Goal: Transaction & Acquisition: Purchase product/service

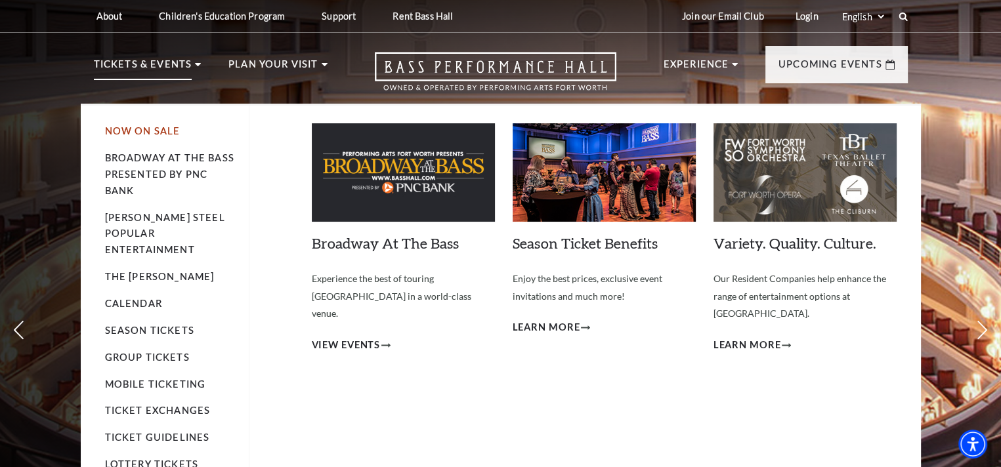
click at [144, 126] on link "Now On Sale" at bounding box center [142, 130] width 75 height 11
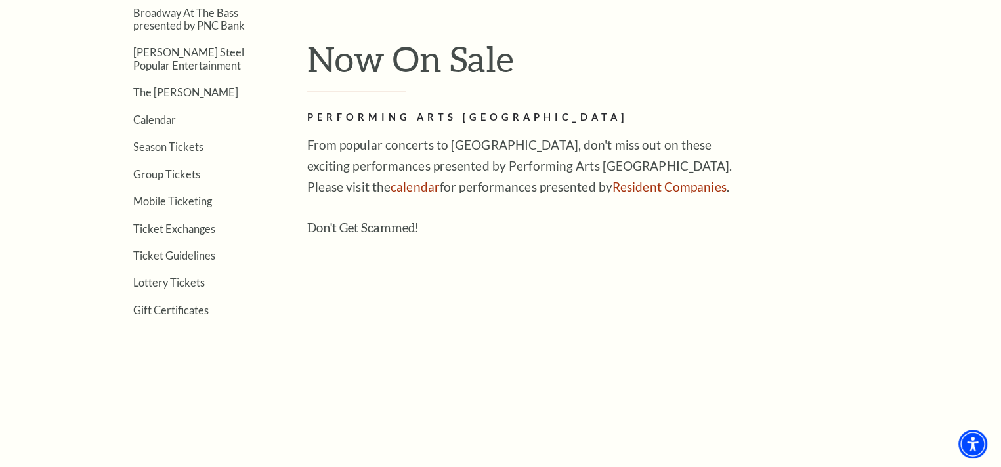
scroll to position [394, 0]
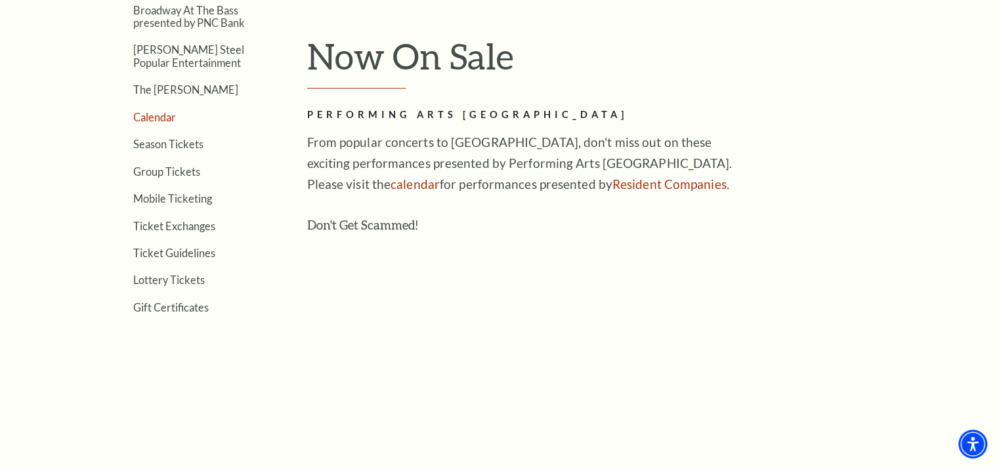
click at [163, 117] on link "Calendar" at bounding box center [154, 117] width 43 height 12
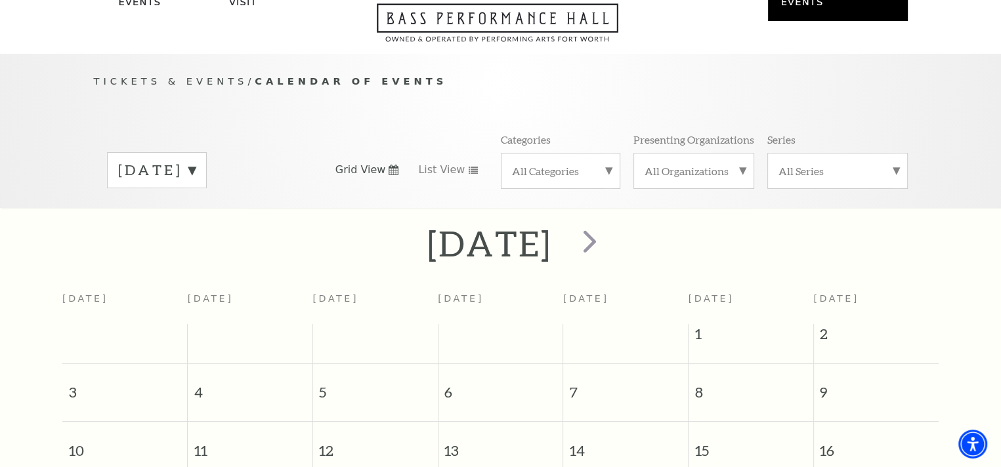
scroll to position [115, 0]
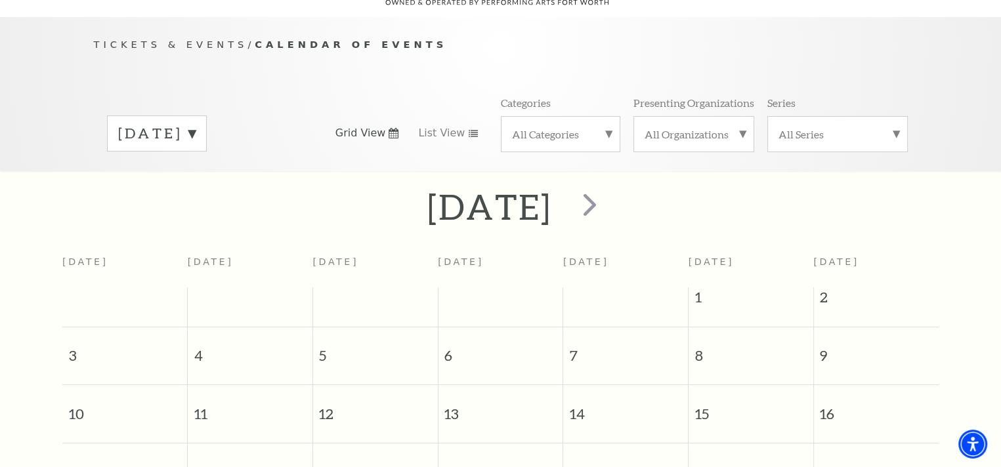
click at [196, 123] on label "August 2025" at bounding box center [156, 133] width 77 height 20
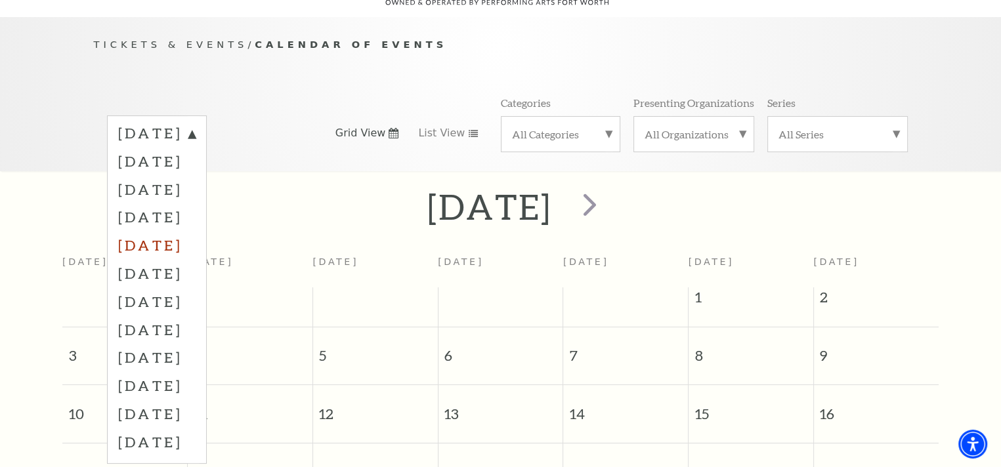
click at [193, 231] on label "December 2025" at bounding box center [156, 245] width 77 height 28
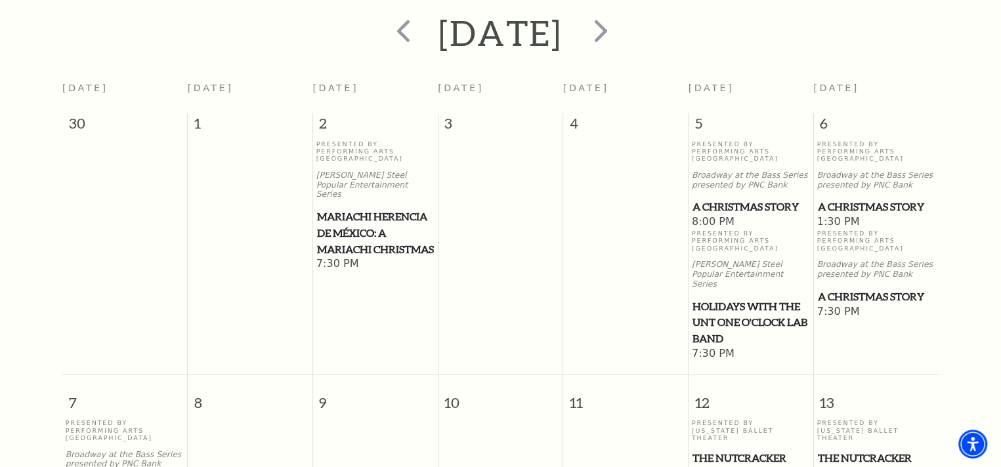
scroll to position [312, 0]
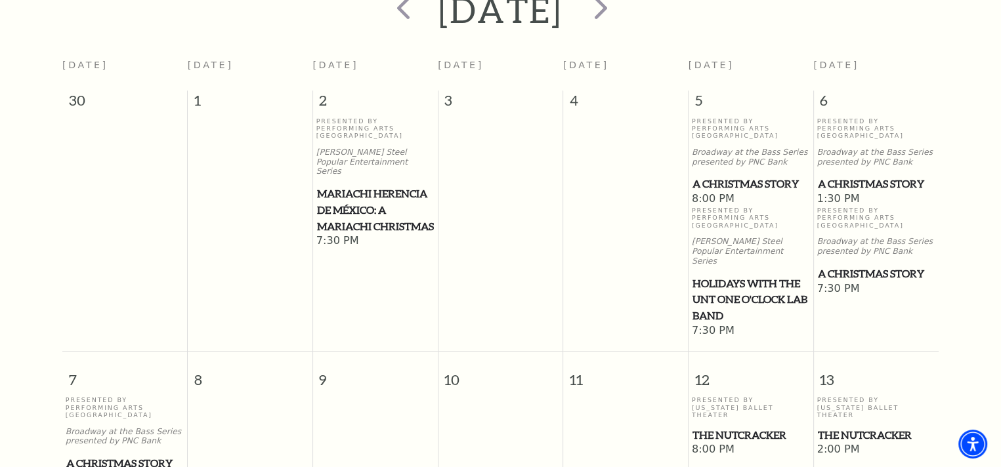
click at [866, 266] on span "A Christmas Story" at bounding box center [875, 274] width 117 height 16
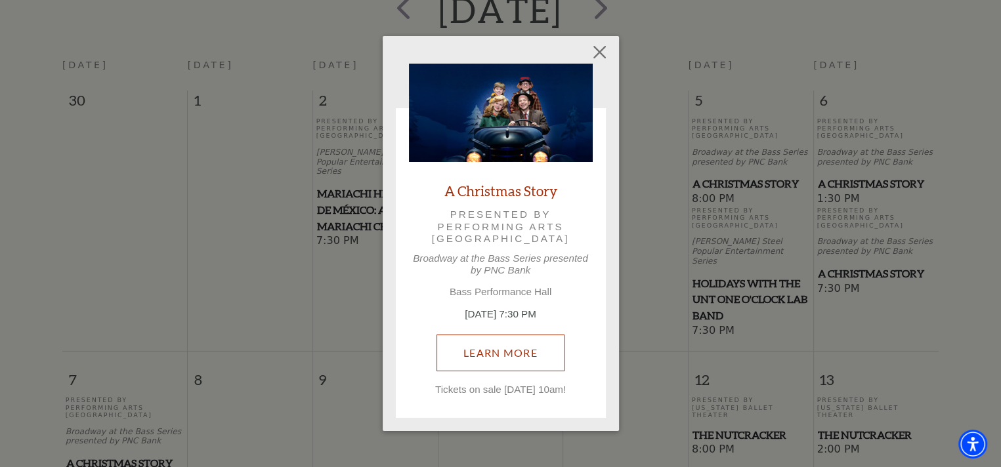
click at [551, 348] on link "Learn More" at bounding box center [500, 353] width 128 height 37
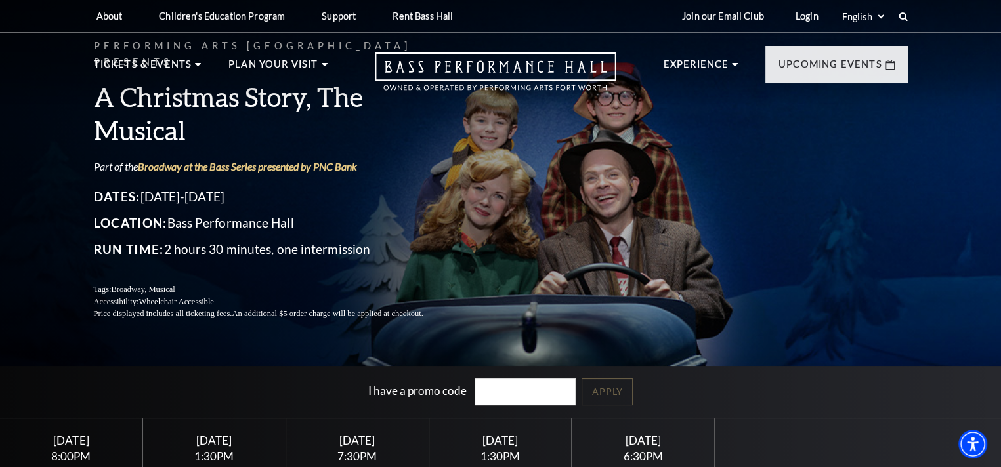
scroll to position [197, 0]
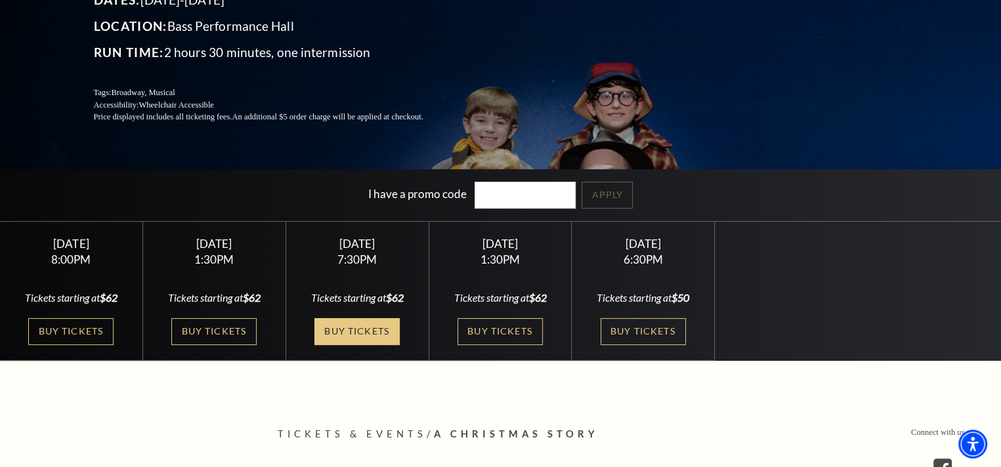
click at [369, 327] on link "Buy Tickets" at bounding box center [356, 331] width 85 height 27
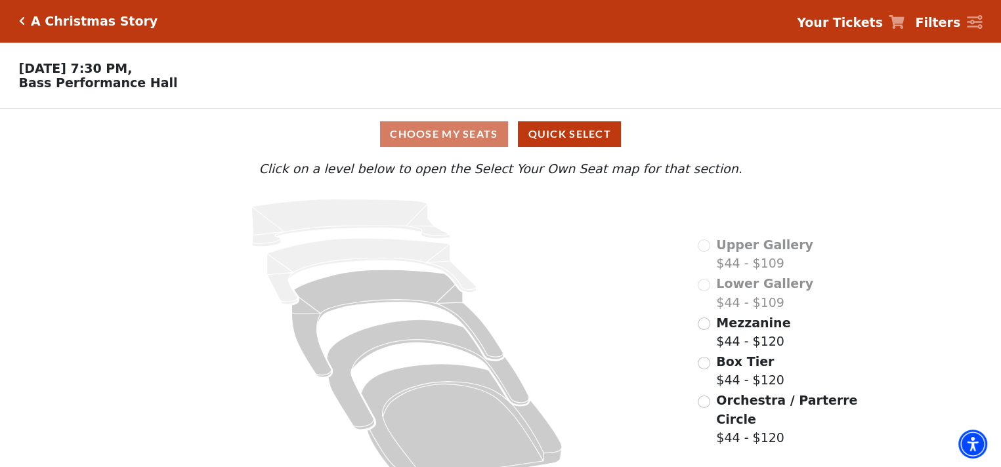
click at [21, 22] on icon "Click here to go back to filters" at bounding box center [22, 20] width 6 height 9
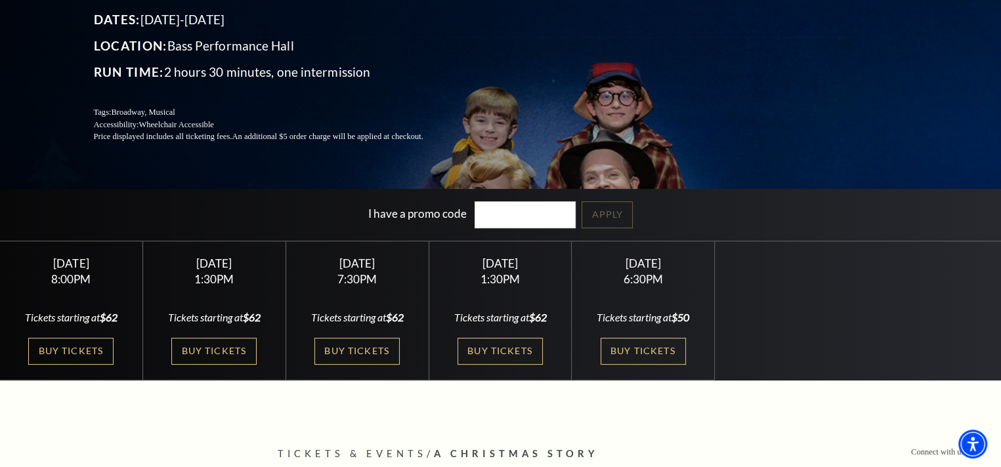
scroll to position [197, 0]
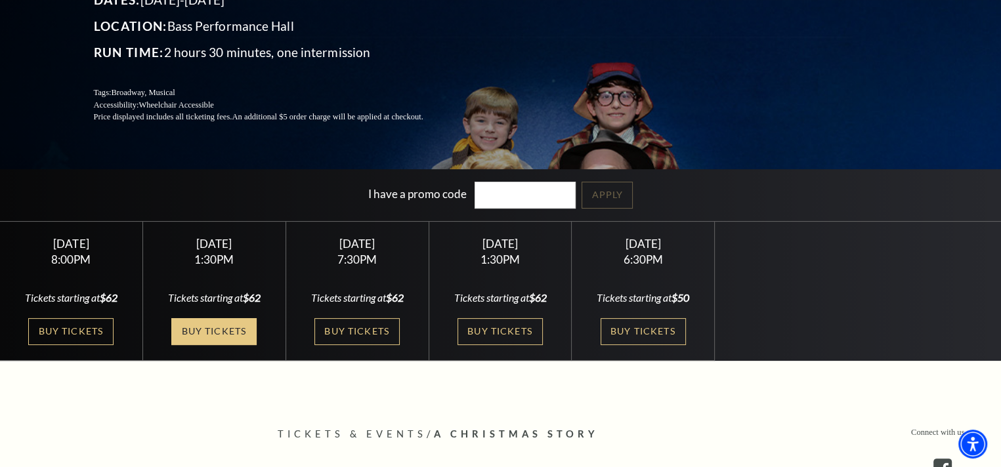
click at [197, 331] on link "Buy Tickets" at bounding box center [213, 331] width 85 height 27
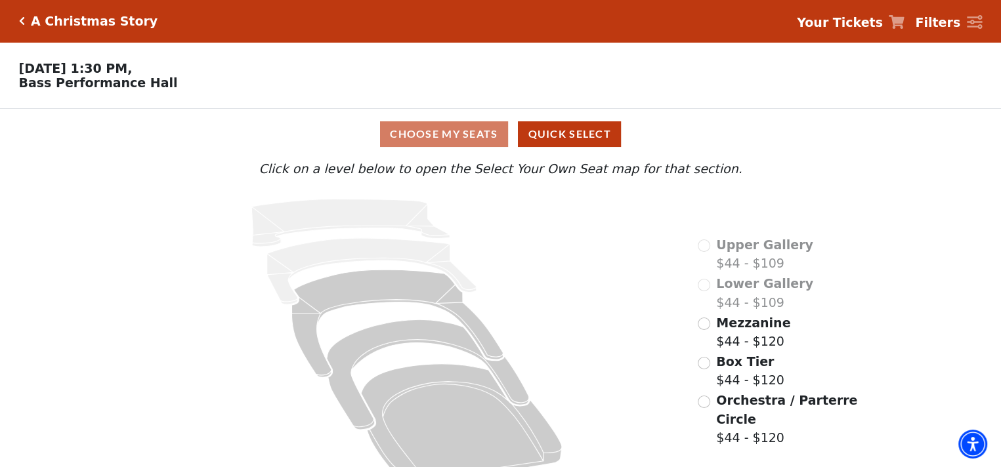
scroll to position [31, 0]
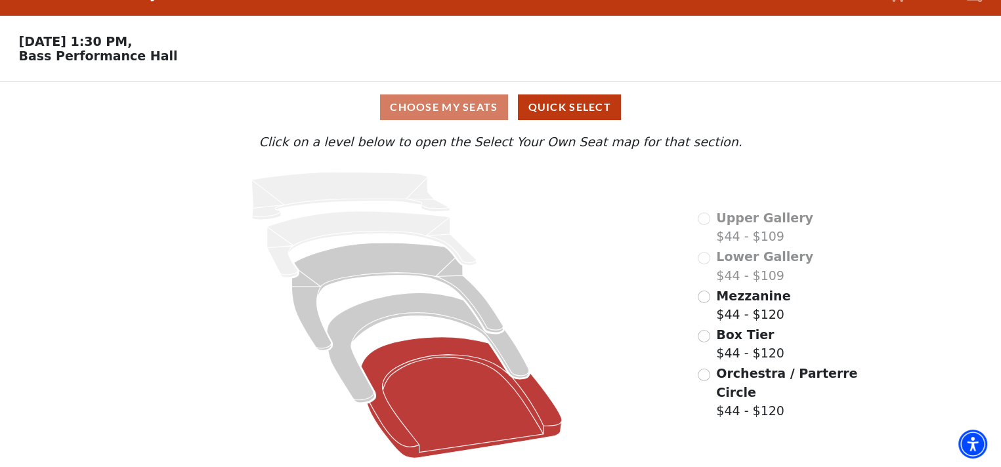
click at [399, 356] on icon at bounding box center [461, 397] width 201 height 121
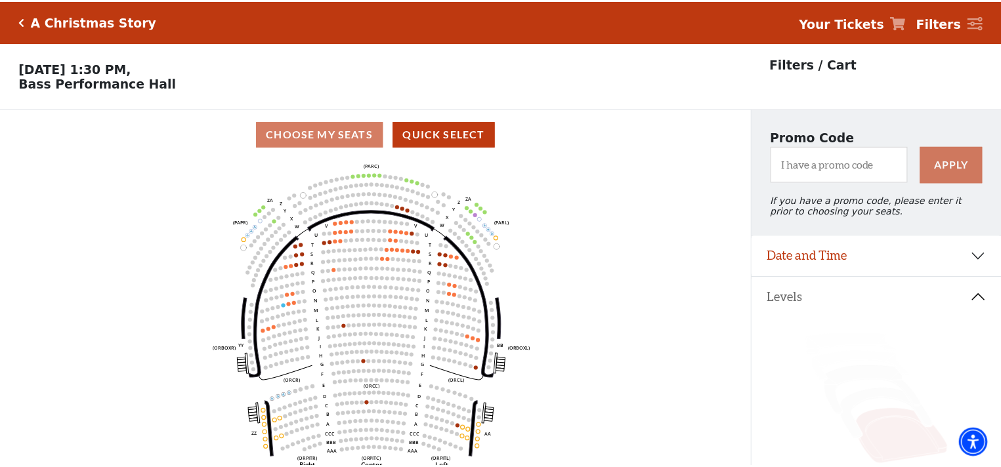
scroll to position [60, 0]
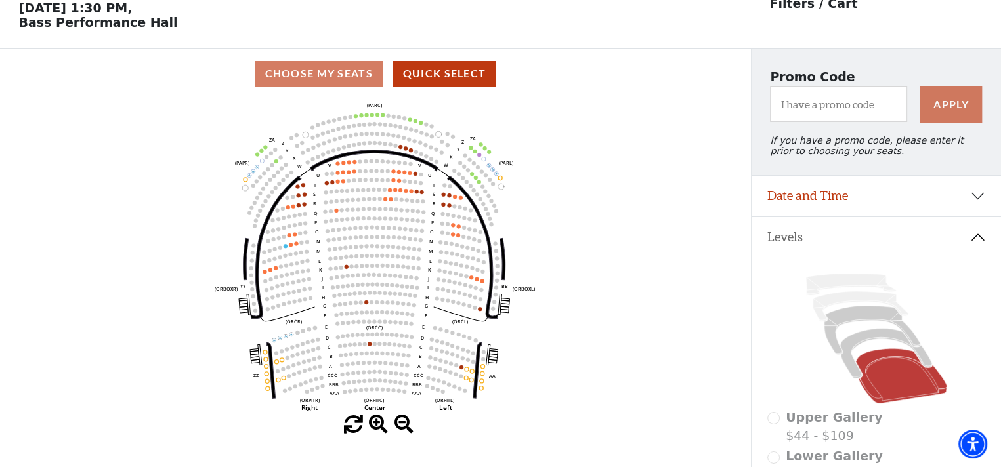
click at [969, 241] on button "Levels" at bounding box center [875, 237] width 249 height 41
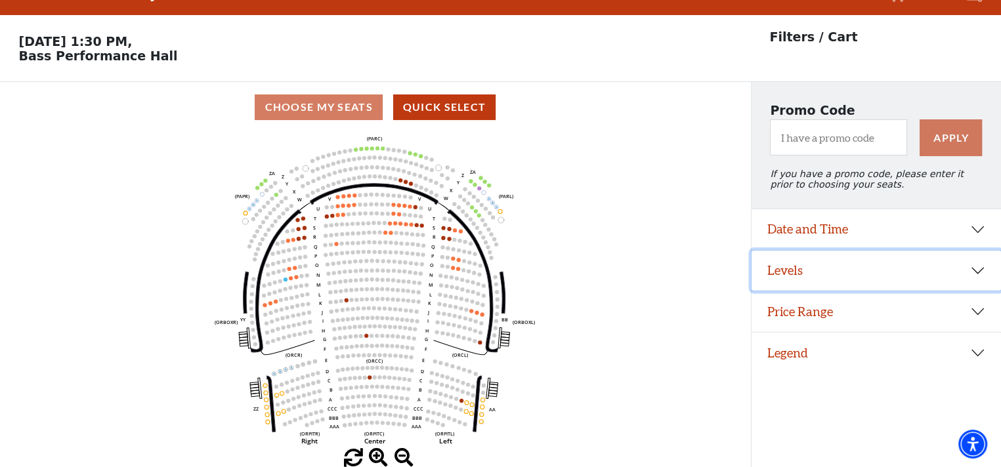
scroll to position [31, 0]
click at [948, 280] on button "Levels" at bounding box center [875, 271] width 249 height 41
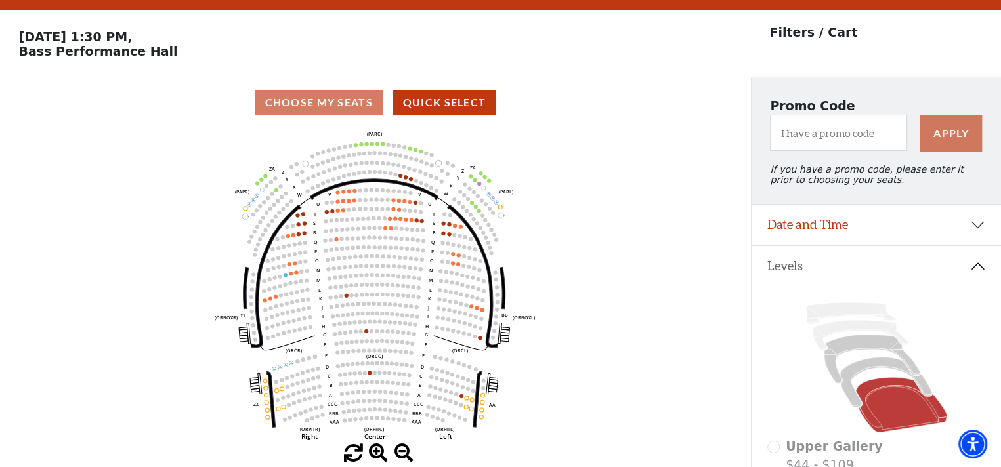
scroll to position [60, 0]
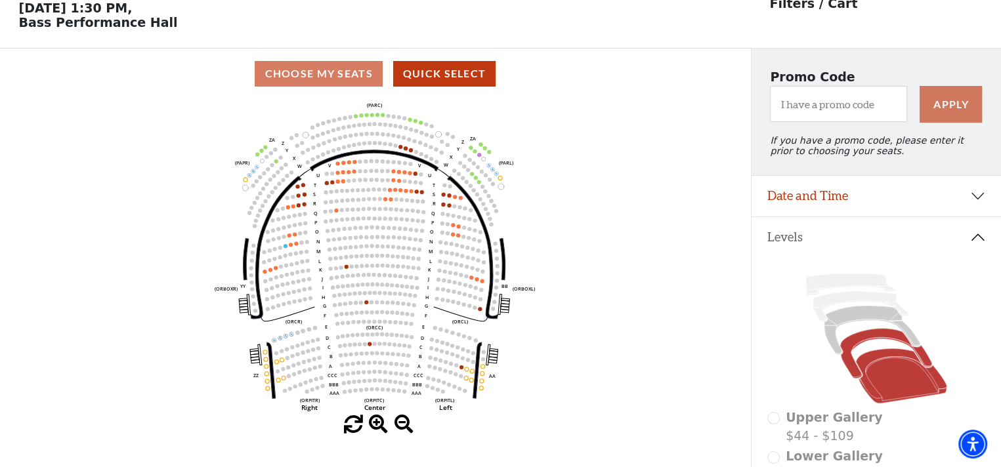
click at [893, 341] on icon at bounding box center [886, 354] width 92 height 50
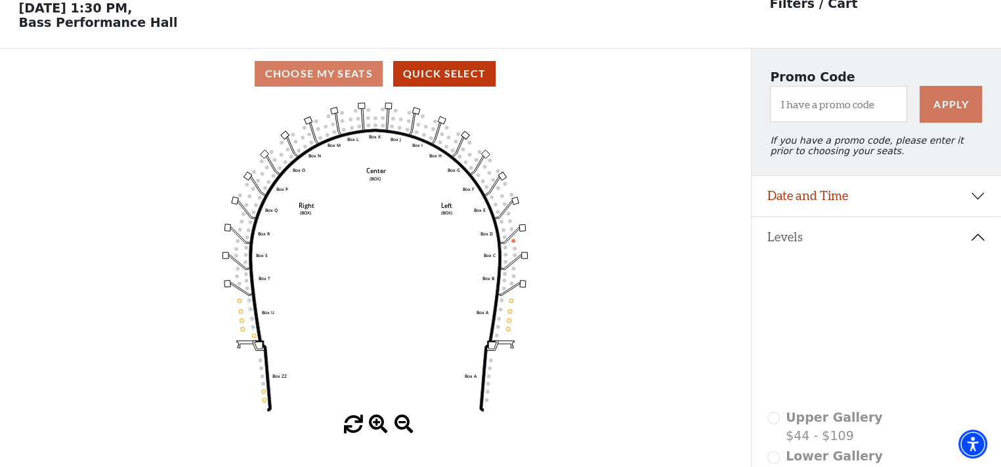
click at [880, 320] on icon at bounding box center [872, 330] width 96 height 49
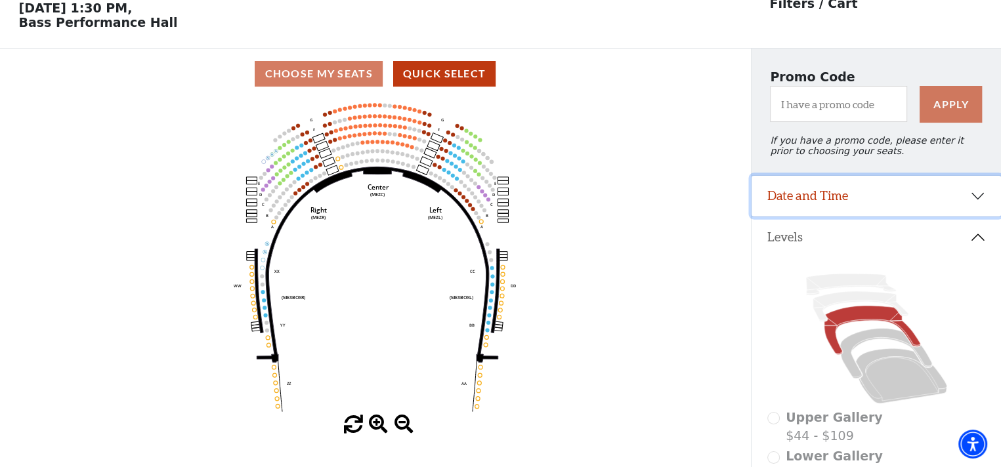
click at [857, 205] on button "Date and Time" at bounding box center [875, 196] width 249 height 41
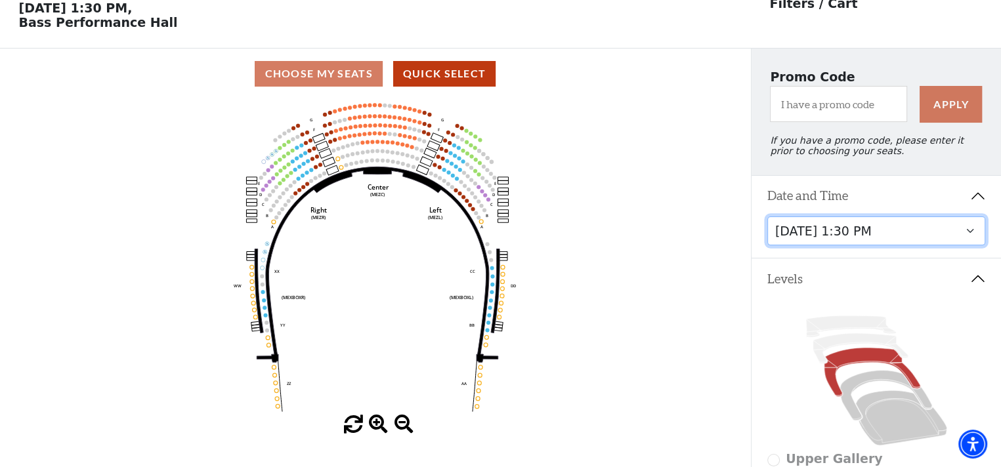
click at [866, 246] on select "[DATE] 8:00 PM [DATE] 1:30 PM [DATE] 7:30 PM [DATE] 1:30 PM [DATE] 6:30 PM" at bounding box center [876, 232] width 219 height 30
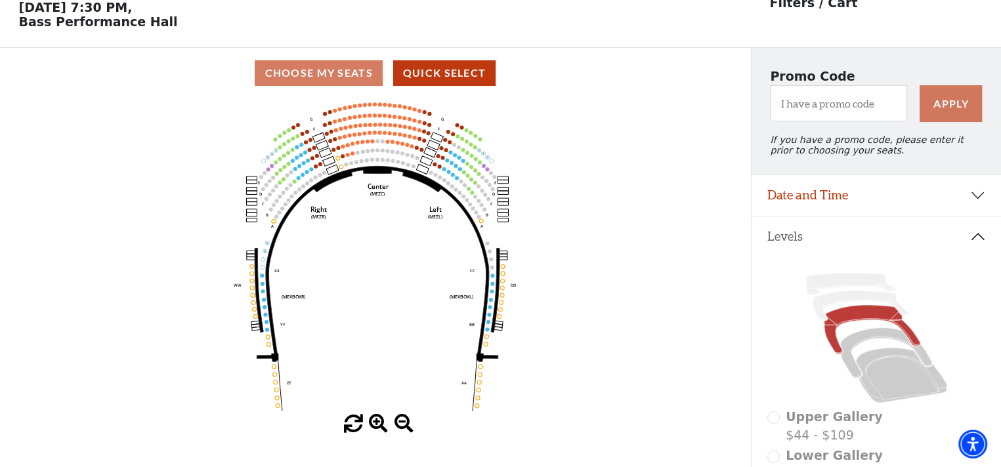
scroll to position [60, 0]
